Goal: Browse casually: Explore the website without a specific task or goal

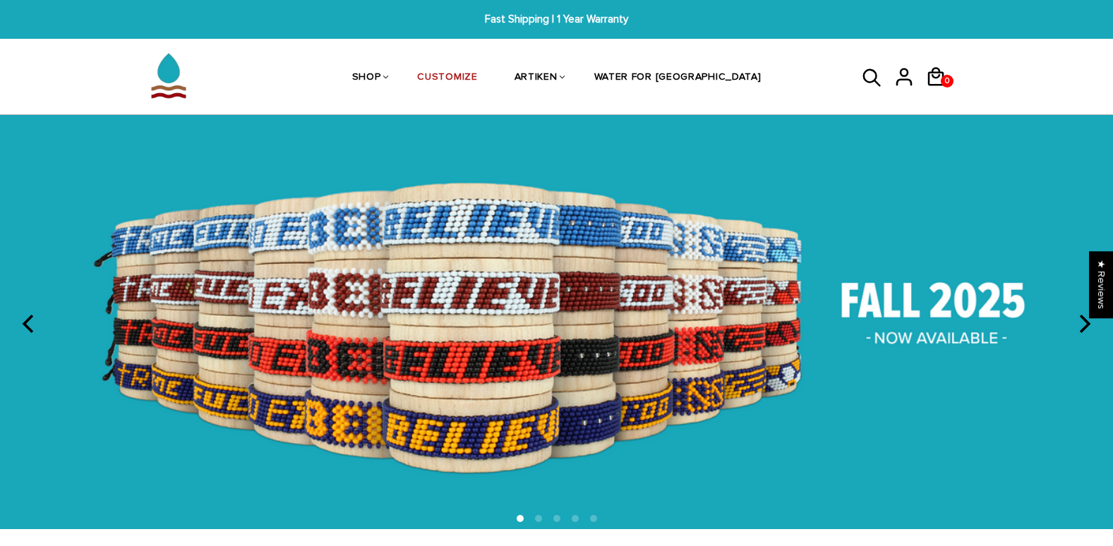
click at [860, 73] on div "Purchases Addresses Log out 0 0 View cart Check out" at bounding box center [909, 77] width 141 height 75
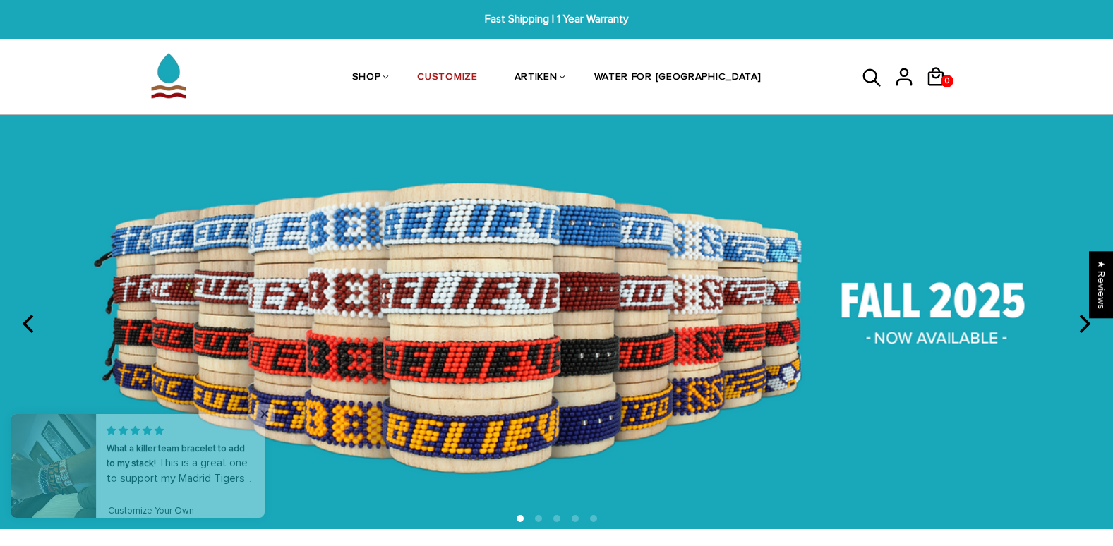
click at [869, 76] on icon at bounding box center [871, 78] width 21 height 34
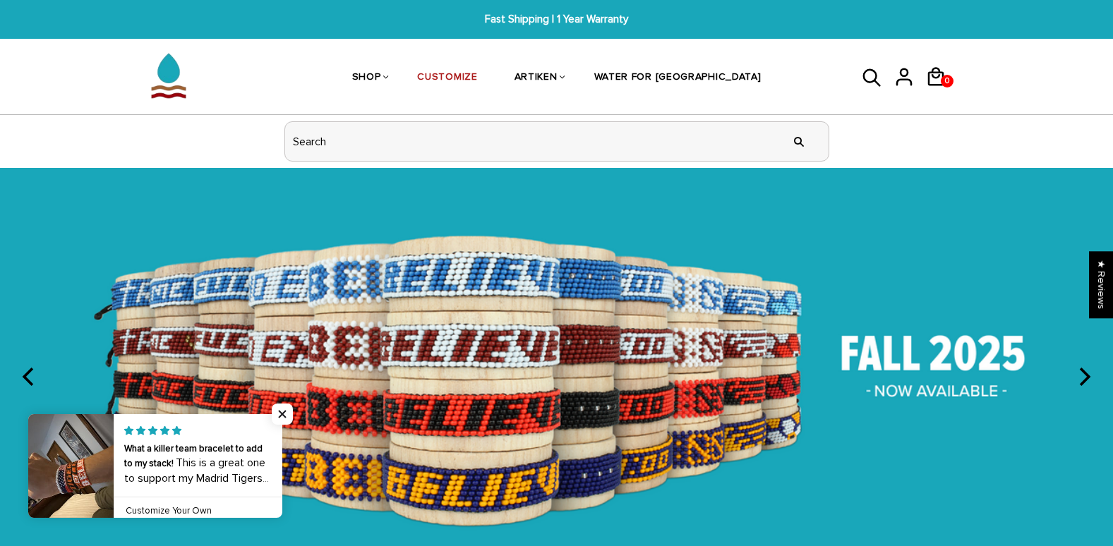
click at [487, 150] on input "header search" at bounding box center [556, 141] width 543 height 39
type input "heart to get"
click at [785, 115] on input "" at bounding box center [799, 141] width 28 height 53
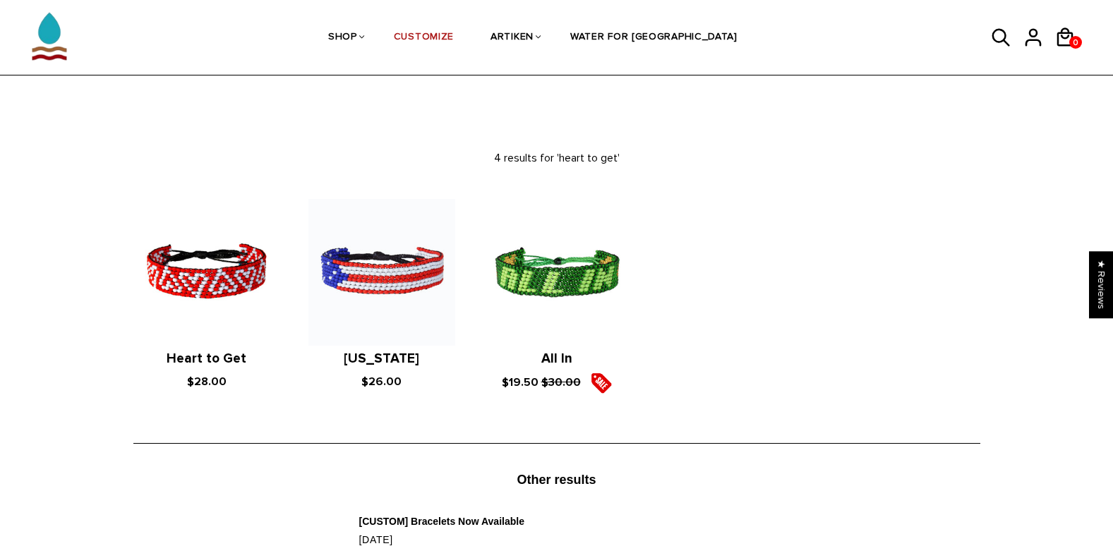
scroll to position [99, 0]
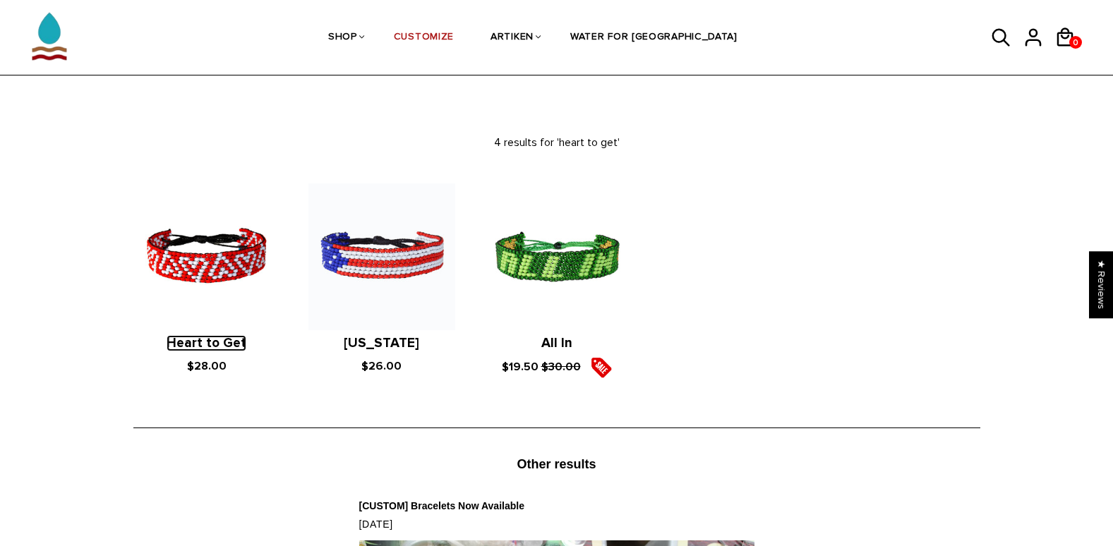
click at [190, 346] on link "Heart to Get" at bounding box center [207, 343] width 80 height 16
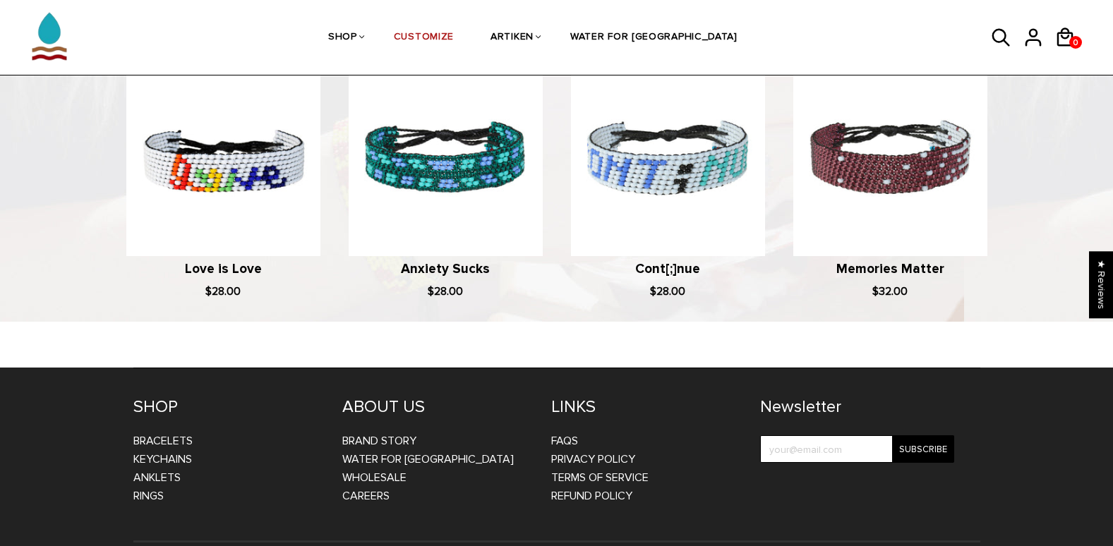
scroll to position [1070, 0]
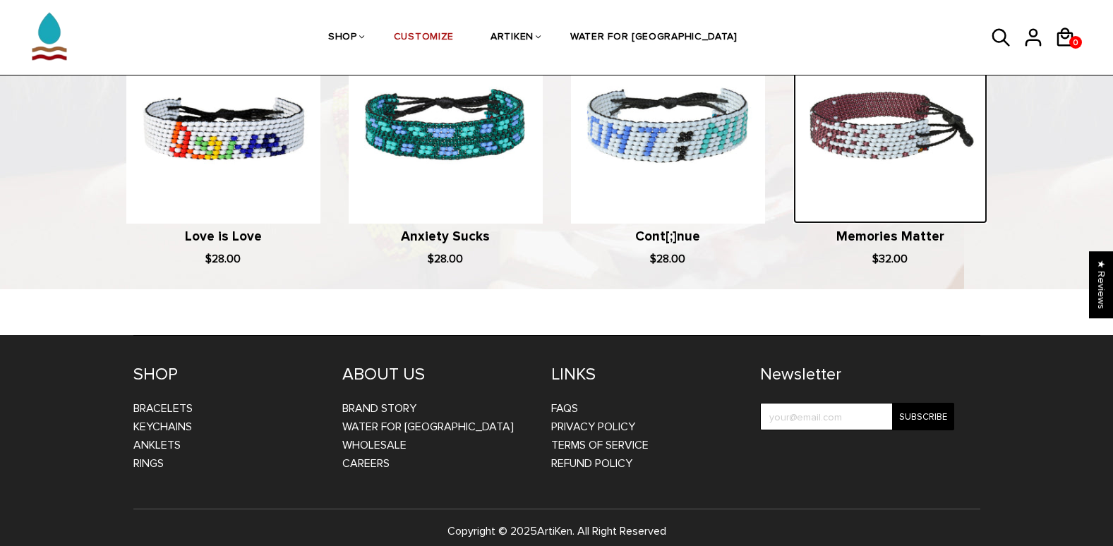
click at [853, 209] on img at bounding box center [890, 127] width 194 height 194
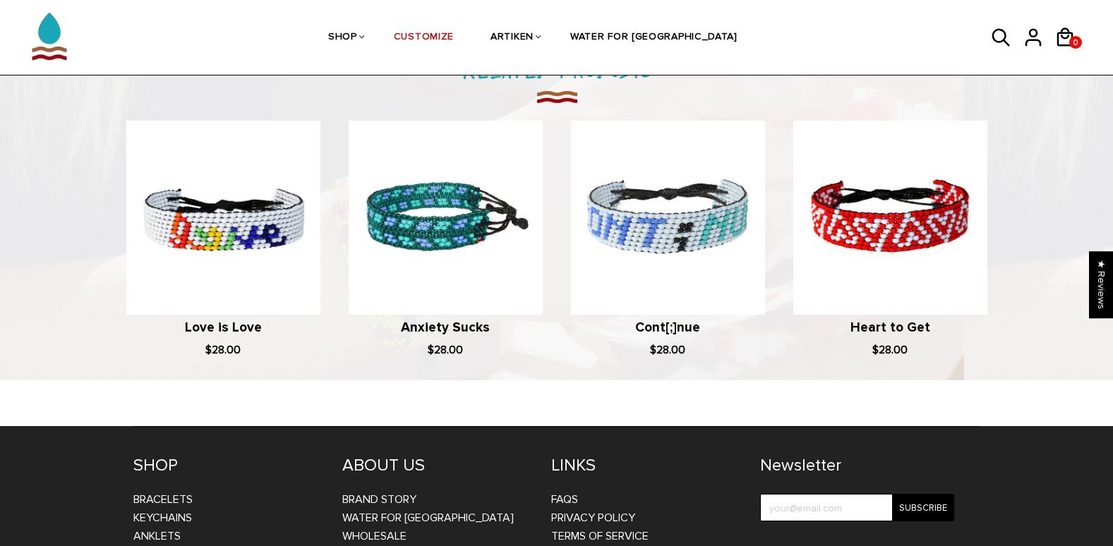
scroll to position [923, 0]
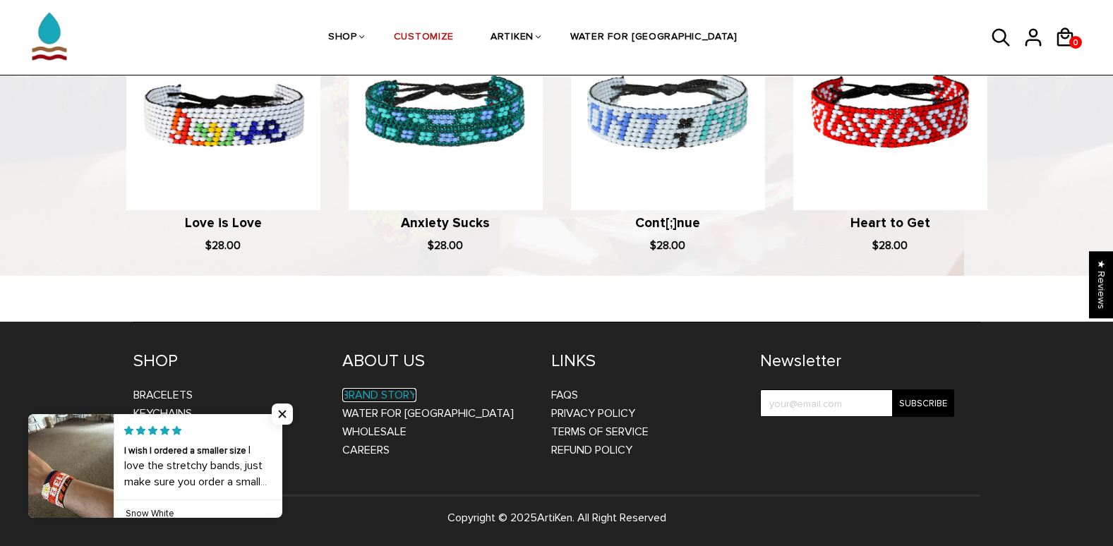
click at [397, 394] on link "BRAND STORY" at bounding box center [379, 395] width 74 height 14
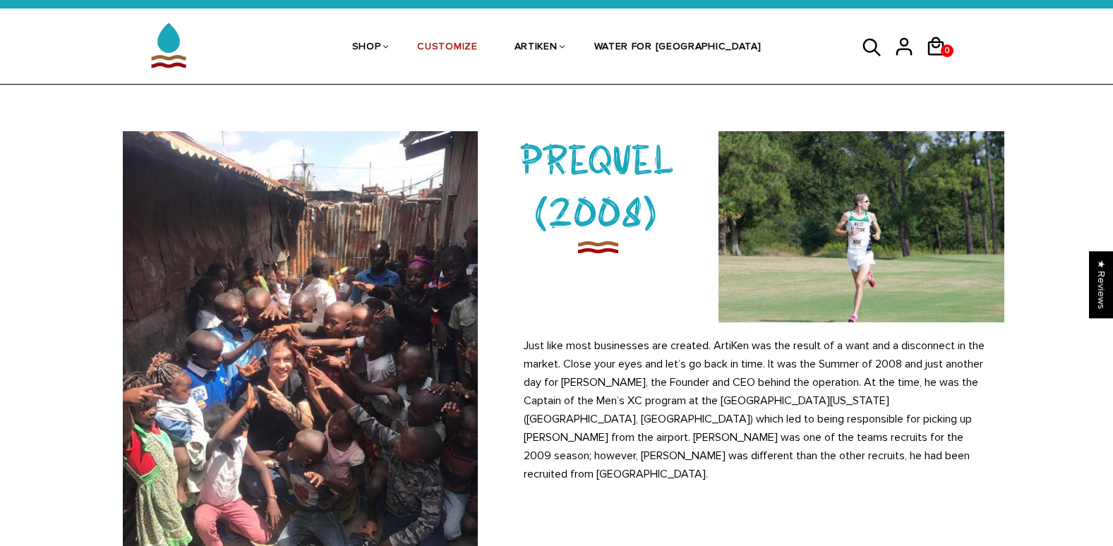
scroll to position [30, 0]
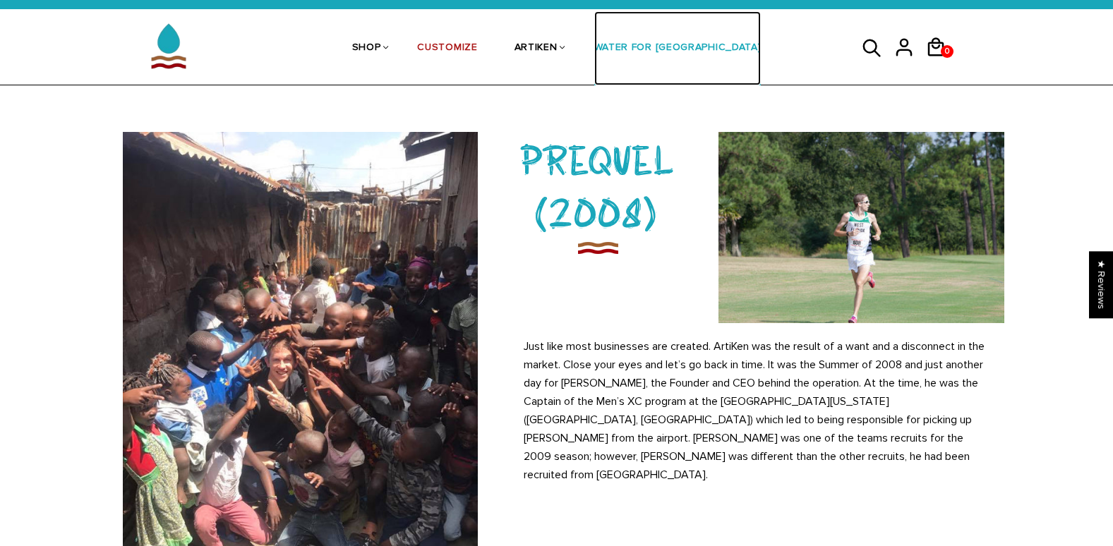
click at [660, 48] on link "WATER FOR [GEOGRAPHIC_DATA]" at bounding box center [677, 48] width 167 height 75
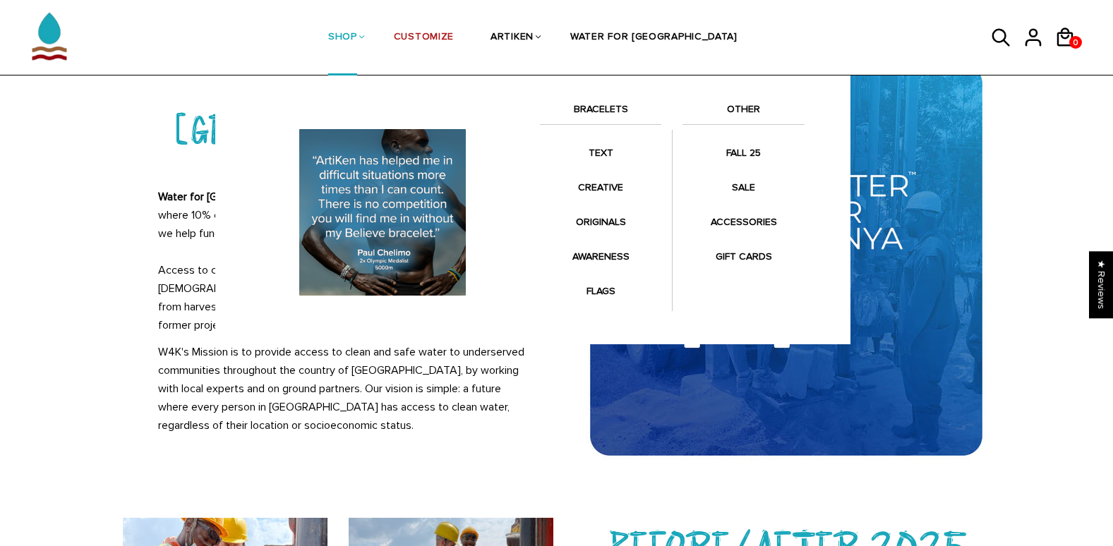
scroll to position [102, 0]
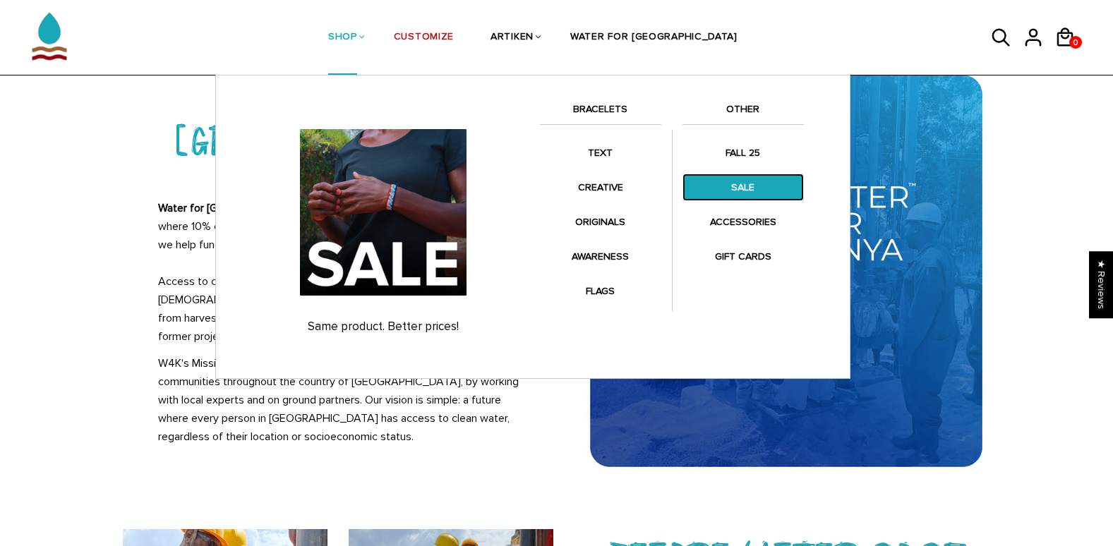
click at [736, 190] on link "SALE" at bounding box center [742, 188] width 121 height 28
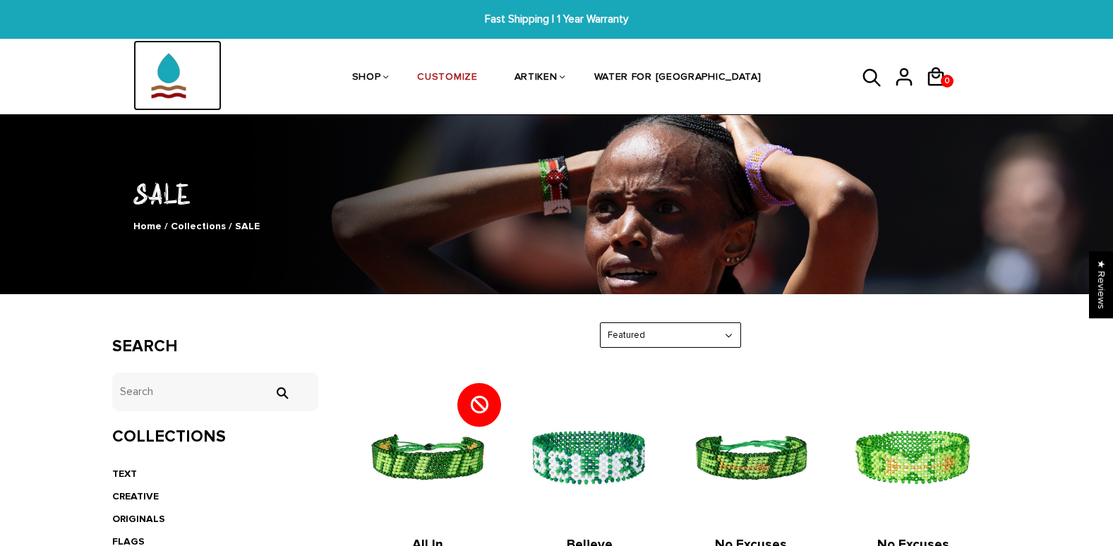
click at [175, 61] on img at bounding box center [168, 75] width 71 height 71
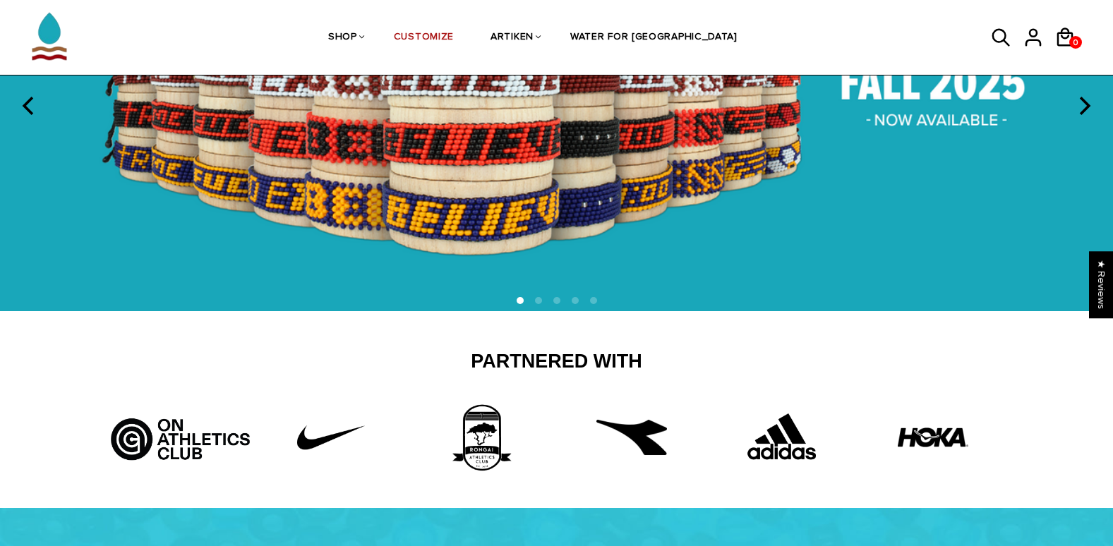
scroll to position [179, 0]
